Goal: Task Accomplishment & Management: Manage account settings

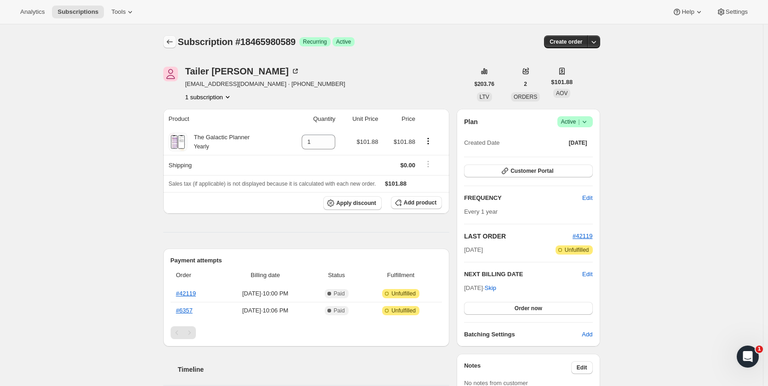
click at [174, 42] on icon "Subscriptions" at bounding box center [169, 41] width 9 height 9
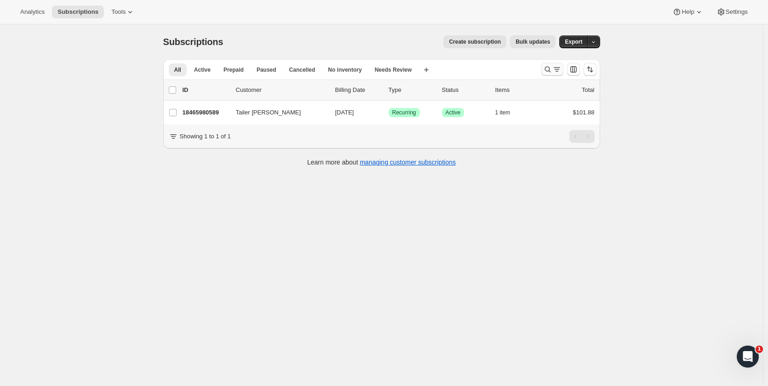
click at [547, 72] on icon "Search and filter results" at bounding box center [547, 69] width 9 height 9
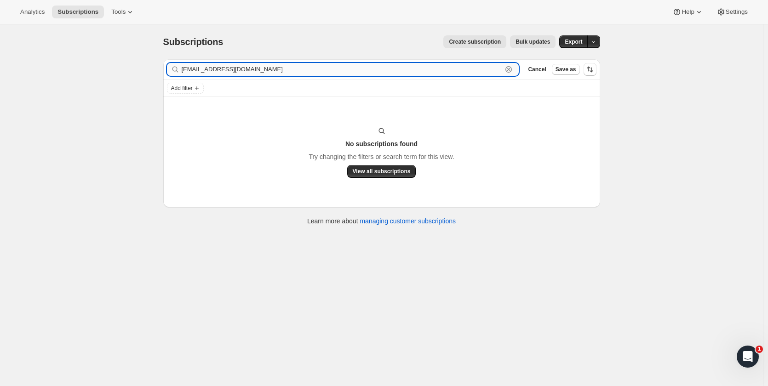
click at [269, 70] on input "[EMAIL_ADDRESS][DOMAIN_NAME]" at bounding box center [342, 69] width 321 height 13
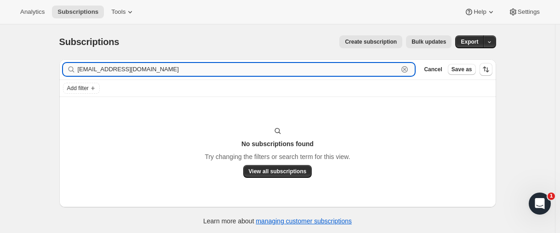
click at [110, 66] on input "Vtrueba108@gmail.com" at bounding box center [238, 69] width 321 height 13
paste input "angela.saladine@outlook.con"
click at [101, 66] on input "angela.saladine@outlook.con" at bounding box center [238, 69] width 321 height 13
paste input "saladine"
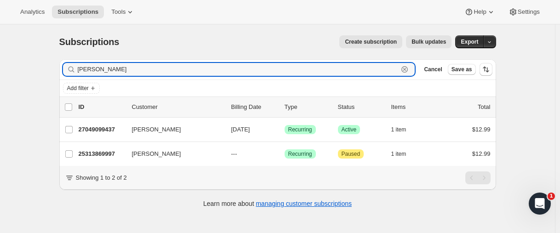
type input "angela saladine"
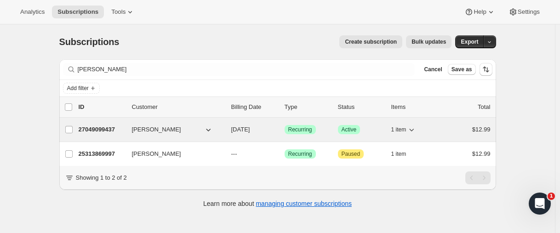
click at [97, 130] on p "27049099437" at bounding box center [102, 129] width 46 height 9
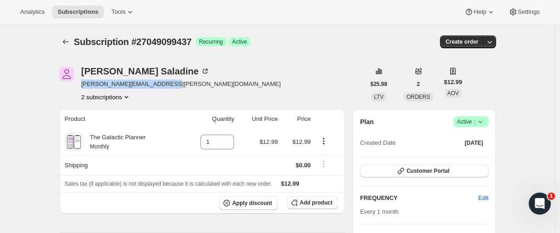
drag, startPoint x: 172, startPoint y: 86, endPoint x: 85, endPoint y: 81, distance: 87.9
click at [85, 81] on div "Angela Saladine angela.saladine@outlook.com 2 subscriptions" at bounding box center [212, 84] width 306 height 35
copy span "angela.saladine@outlook.com"
click at [103, 101] on button "2 subscriptions" at bounding box center [106, 96] width 50 height 9
click at [102, 118] on span "25313869997" at bounding box center [93, 114] width 37 height 7
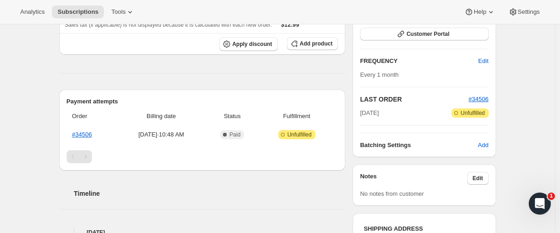
scroll to position [46, 0]
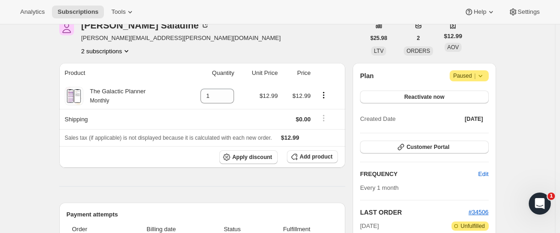
click at [103, 50] on button "2 subscriptions" at bounding box center [106, 50] width 50 height 9
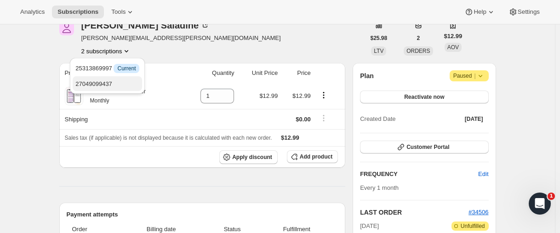
click at [102, 81] on span "27049099437" at bounding box center [93, 83] width 37 height 7
